Goal: Communication & Community: Ask a question

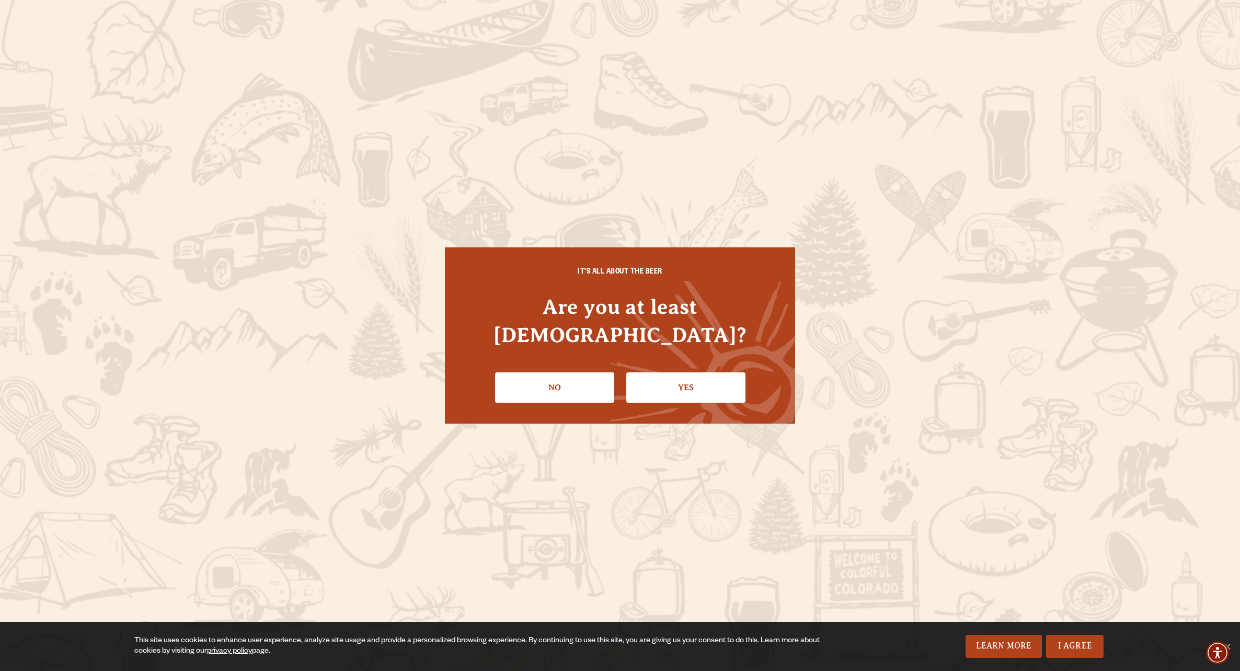
click at [676, 372] on link "Yes" at bounding box center [685, 387] width 119 height 30
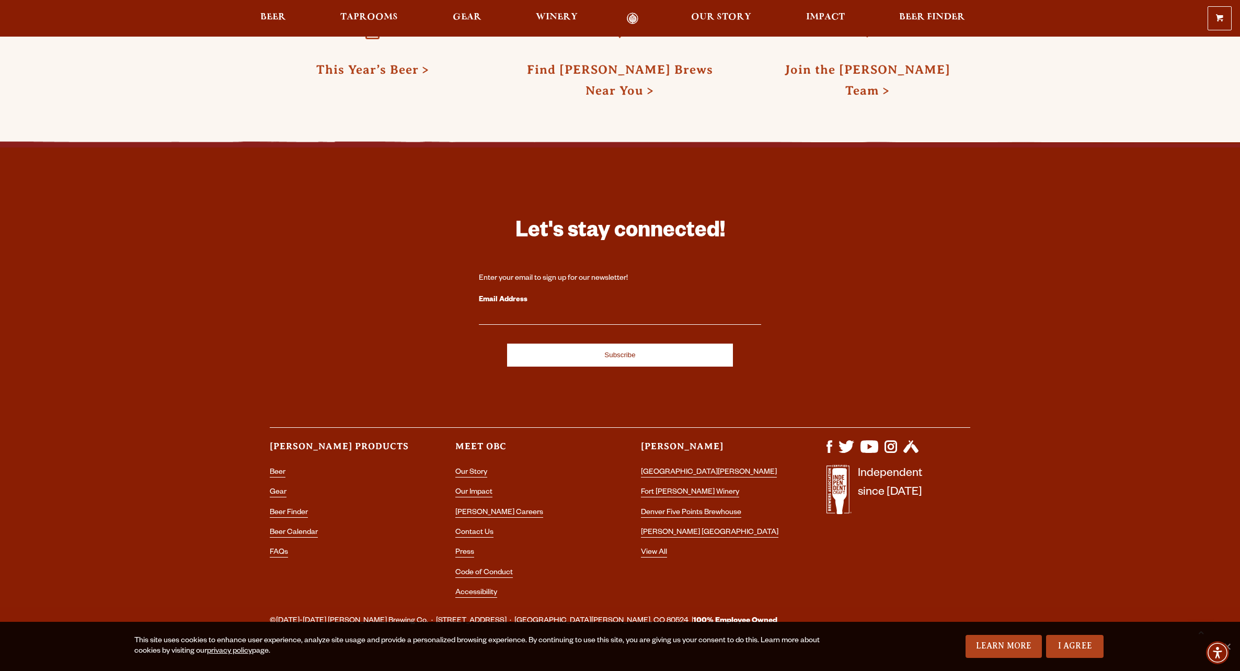
scroll to position [3064, 0]
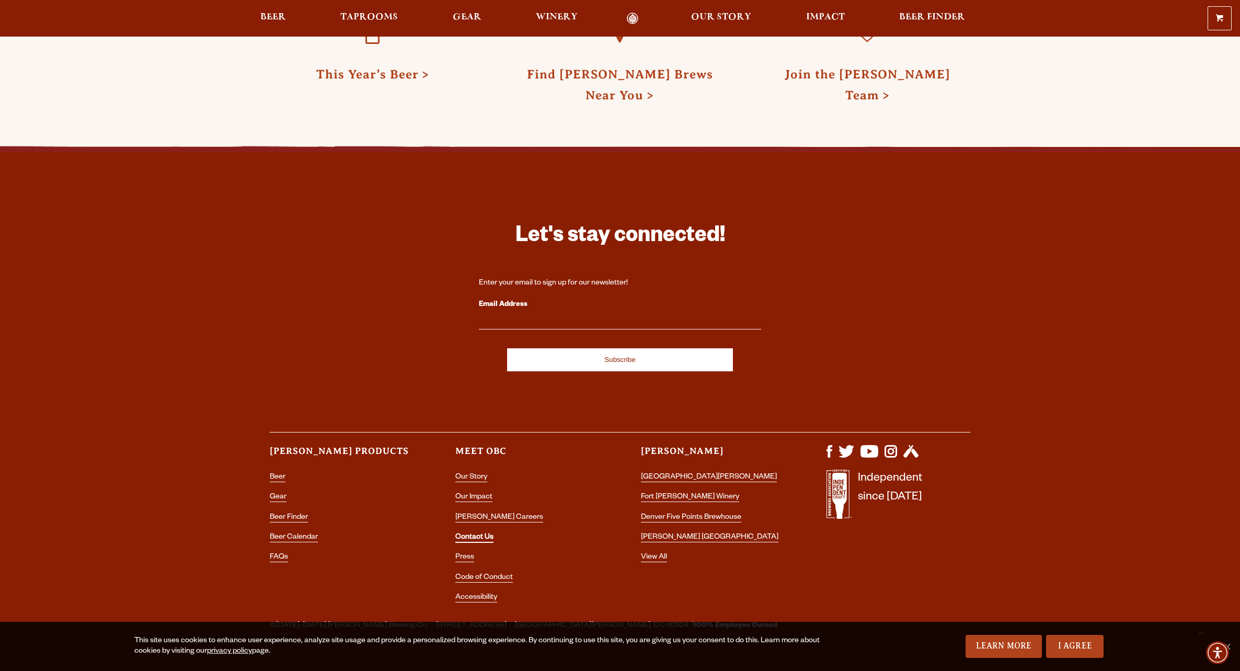
click at [474, 533] on link "Contact Us" at bounding box center [474, 537] width 38 height 9
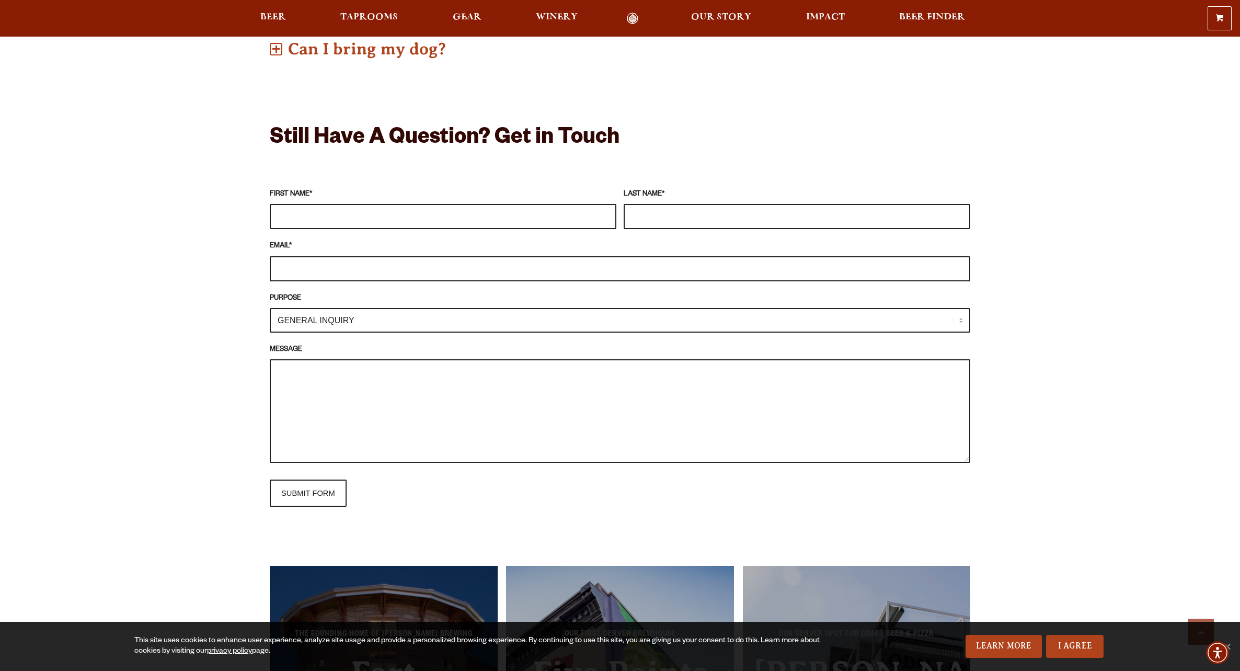
scroll to position [833, 0]
click at [329, 214] on input "FIRST NAME *" at bounding box center [443, 215] width 347 height 25
type input "[PERSON_NAME]"
type input "Hyde"
type input "[PERSON_NAME][EMAIL_ADDRESS][DOMAIN_NAME]"
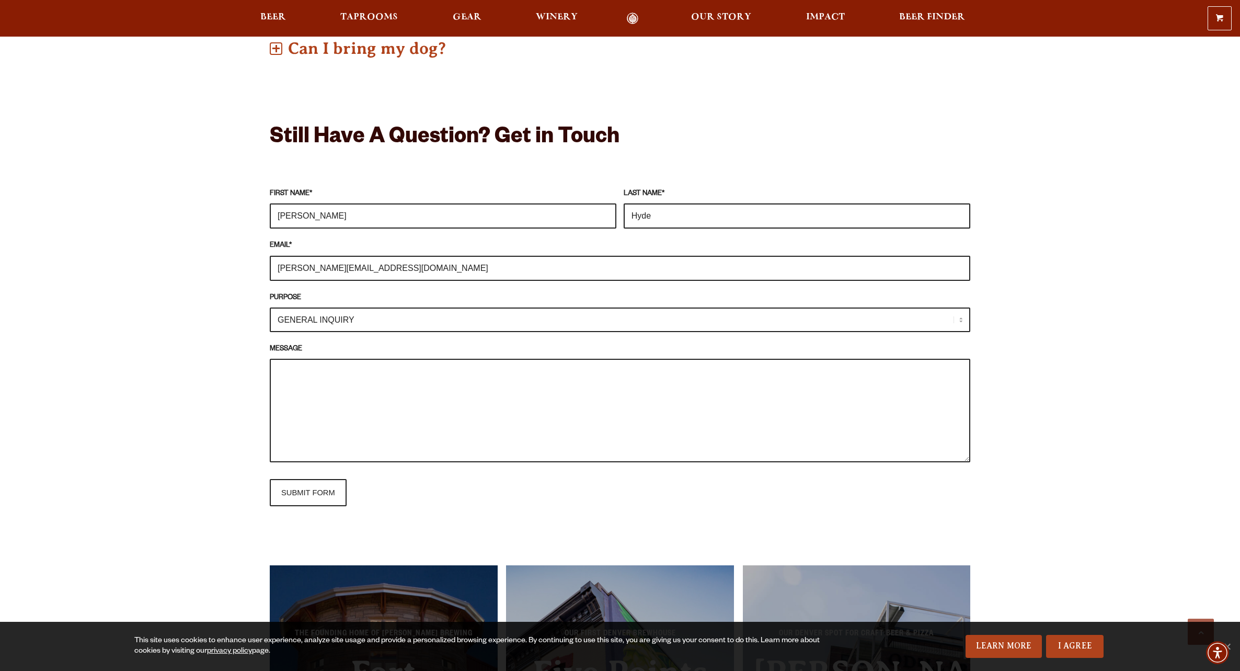
click at [699, 216] on input "Hyde" at bounding box center [797, 215] width 347 height 25
type input "Stone"
click at [364, 402] on textarea "MESSAGE" at bounding box center [620, 411] width 701 height 104
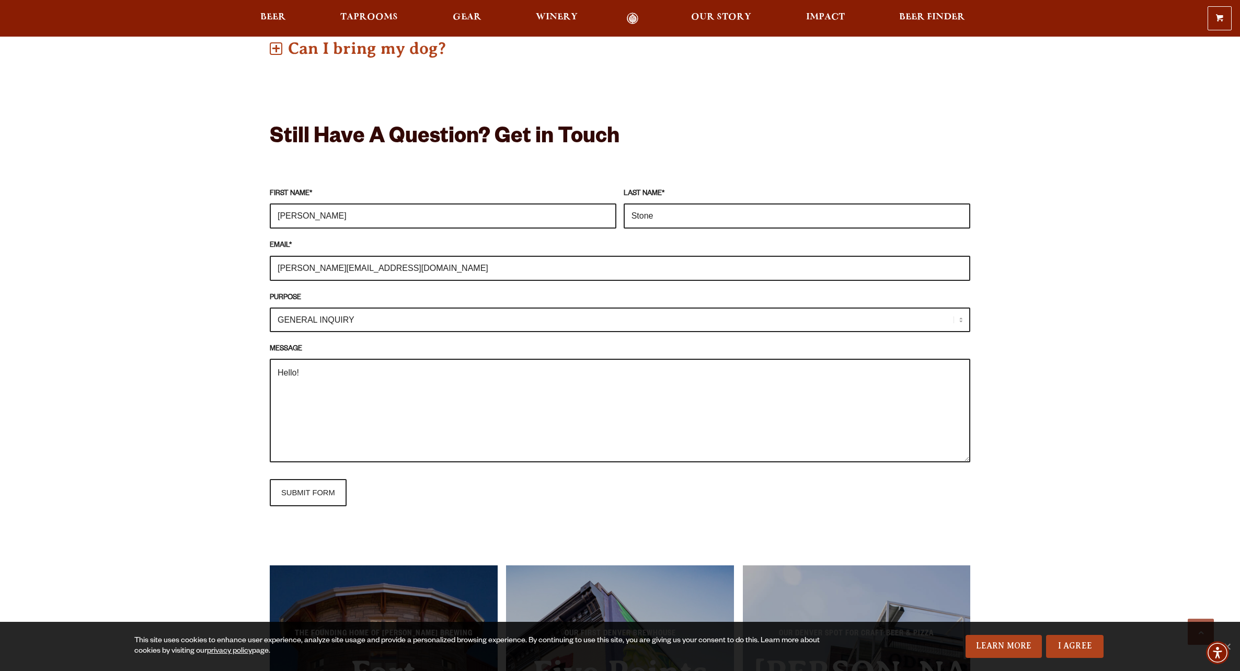
paste textarea "My name is [PERSON_NAME] and I work for RealRoots, a company that offers 6 week…"
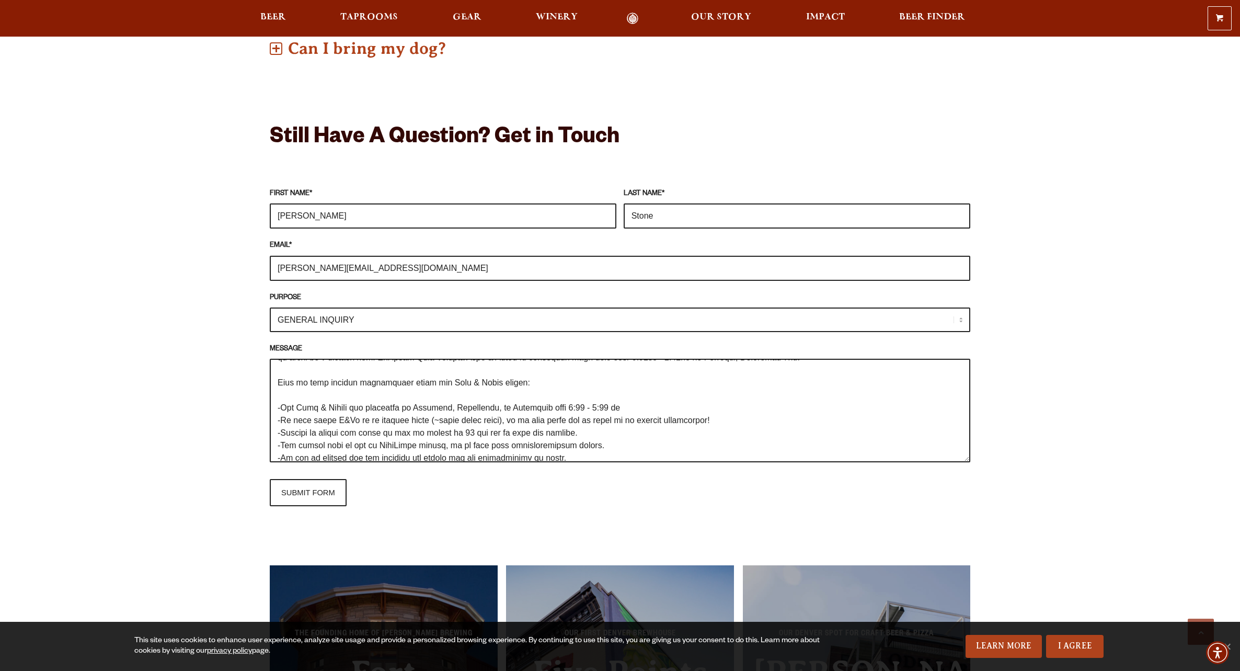
scroll to position [0, 0]
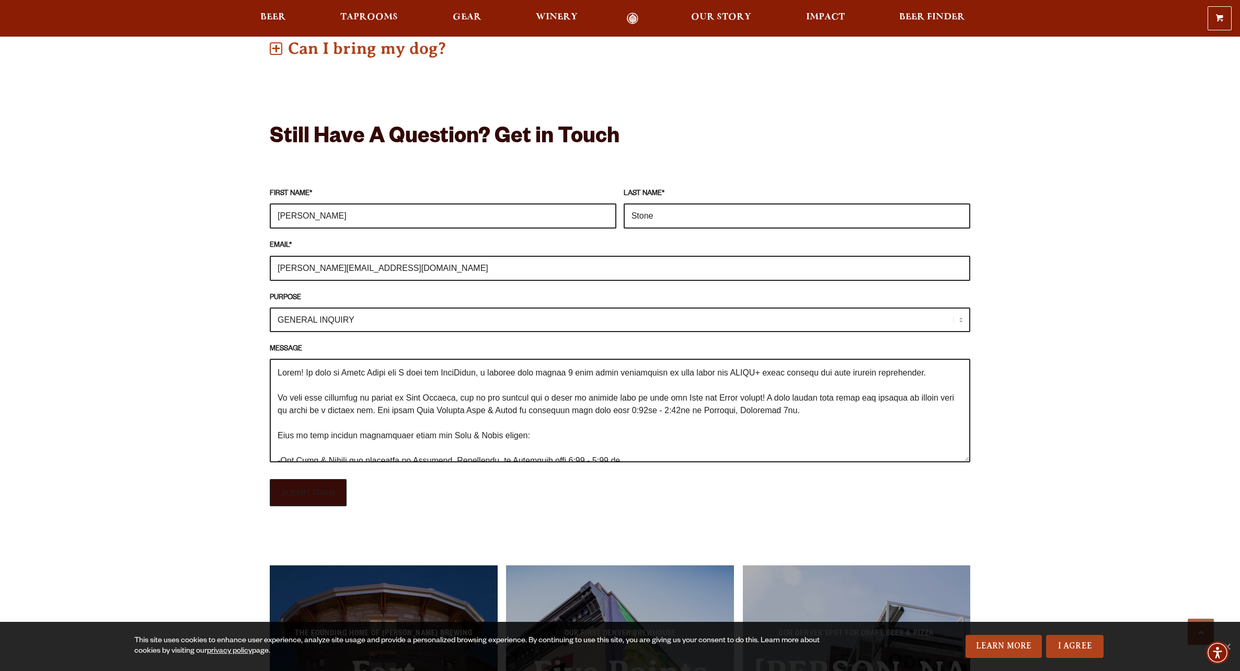
type textarea "Hello! My name is [PERSON_NAME] and I work for RealRoots, a company that offers…"
click at [299, 496] on input "SUBMIT FORM" at bounding box center [308, 492] width 77 height 27
type input "Sending"
